Goal: Task Accomplishment & Management: Manage account settings

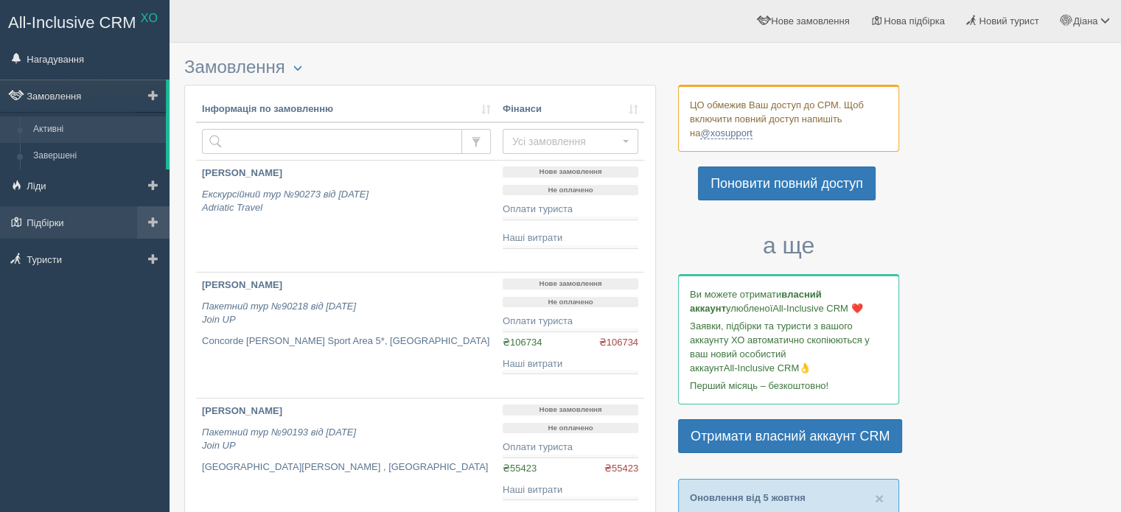
click at [162, 215] on link at bounding box center [153, 222] width 32 height 32
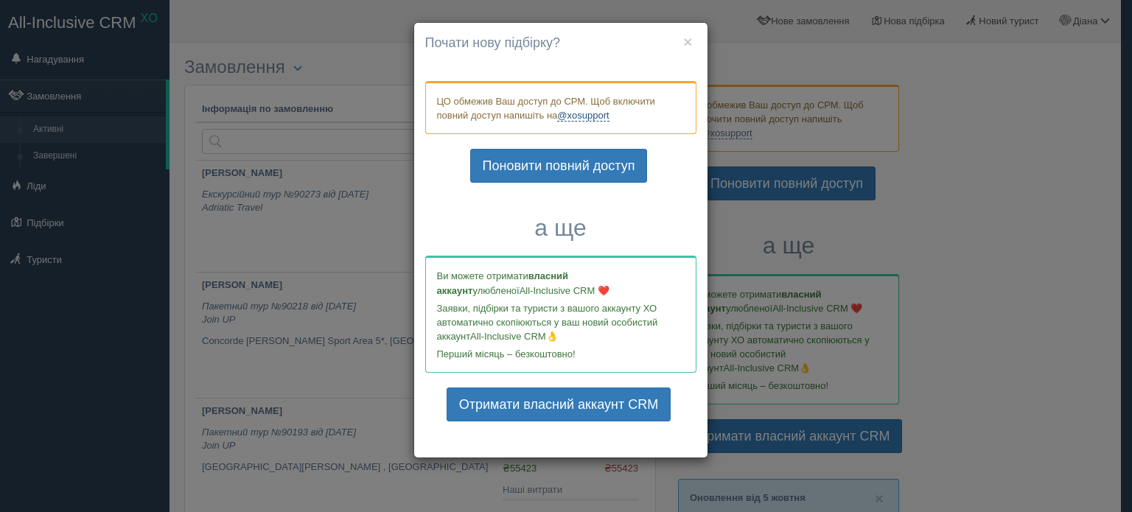
click at [587, 117] on link "@xosupport" at bounding box center [583, 116] width 52 height 12
click at [690, 43] on button "×" at bounding box center [687, 41] width 9 height 15
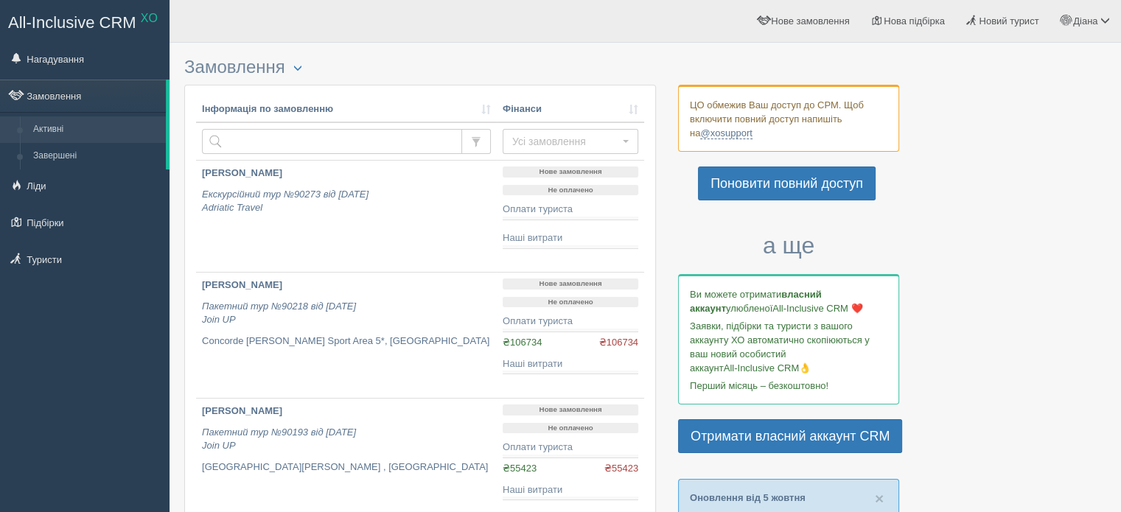
click at [95, 23] on span "All-Inclusive CRM" at bounding box center [72, 22] width 128 height 18
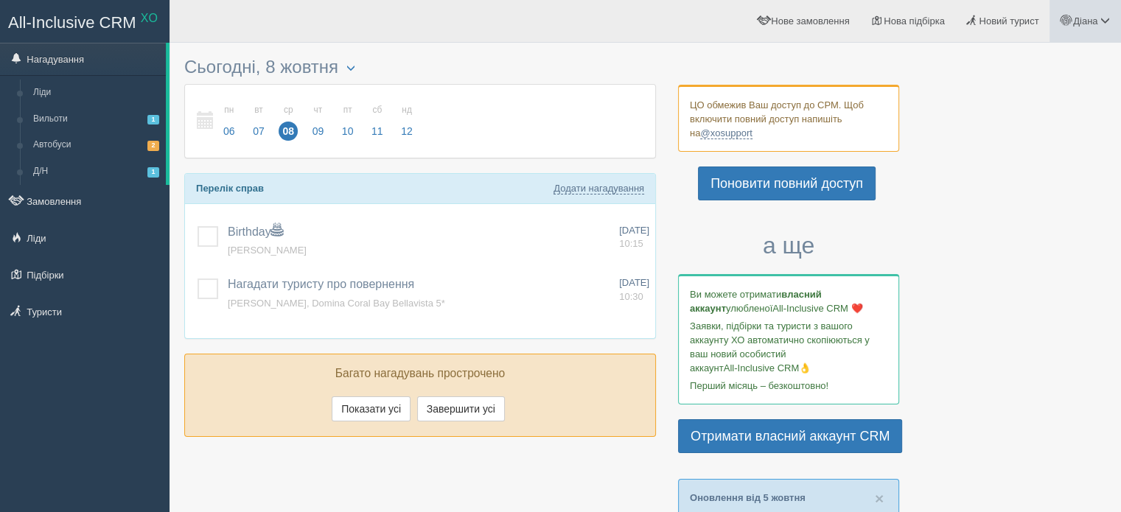
click at [1097, 26] on span "Діана" at bounding box center [1085, 20] width 24 height 11
click at [1030, 62] on span "Мій профіль" at bounding box center [1017, 65] width 55 height 11
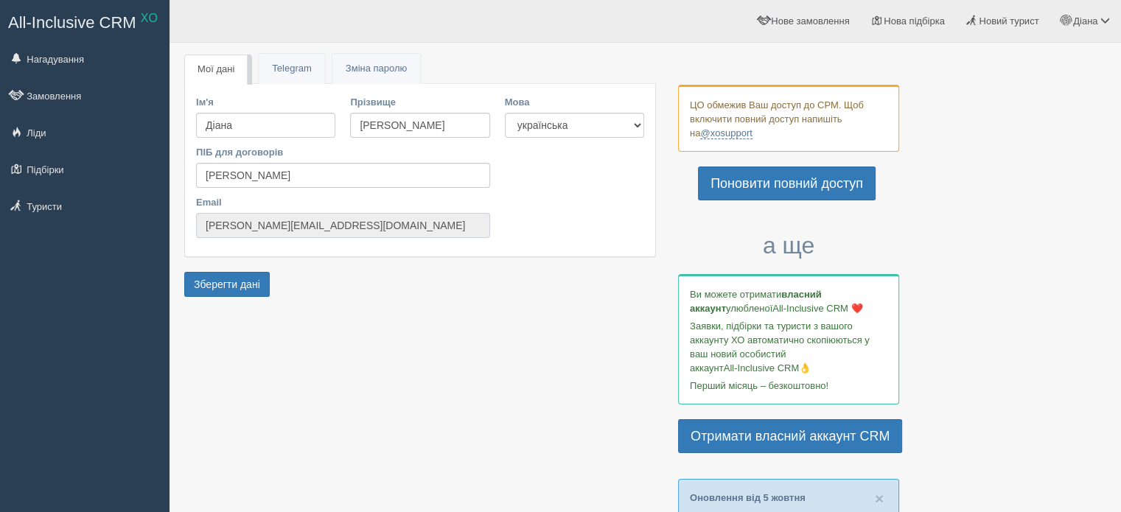
drag, startPoint x: 200, startPoint y: 229, endPoint x: 391, endPoint y: 228, distance: 190.9
click at [391, 228] on input "diana.xosmilatour+xo@gmail.com" at bounding box center [343, 225] width 294 height 25
click at [104, 14] on span "All-Inclusive CRM" at bounding box center [72, 22] width 128 height 18
